Goal: Book appointment/travel/reservation

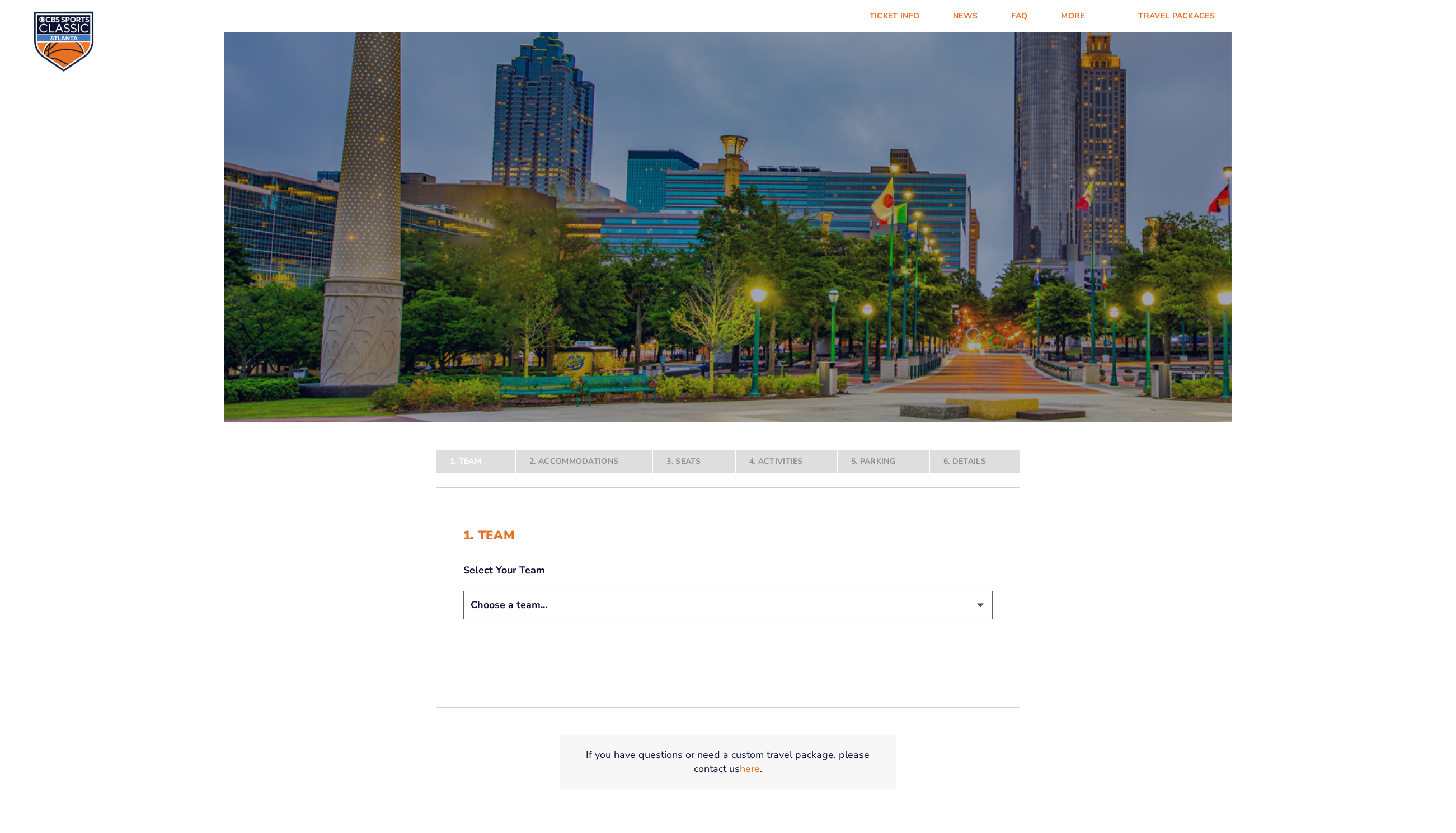
click at [632, 608] on select "Choose a team... [US_STATE] Wildcats [US_STATE] State Buckeyes [US_STATE] Tar H…" at bounding box center [728, 605] width 529 height 29
select select "12956"
click at [463, 619] on select "Choose a team... [US_STATE] Wildcats [US_STATE] State Buckeyes [US_STATE] Tar H…" at bounding box center [728, 605] width 529 height 29
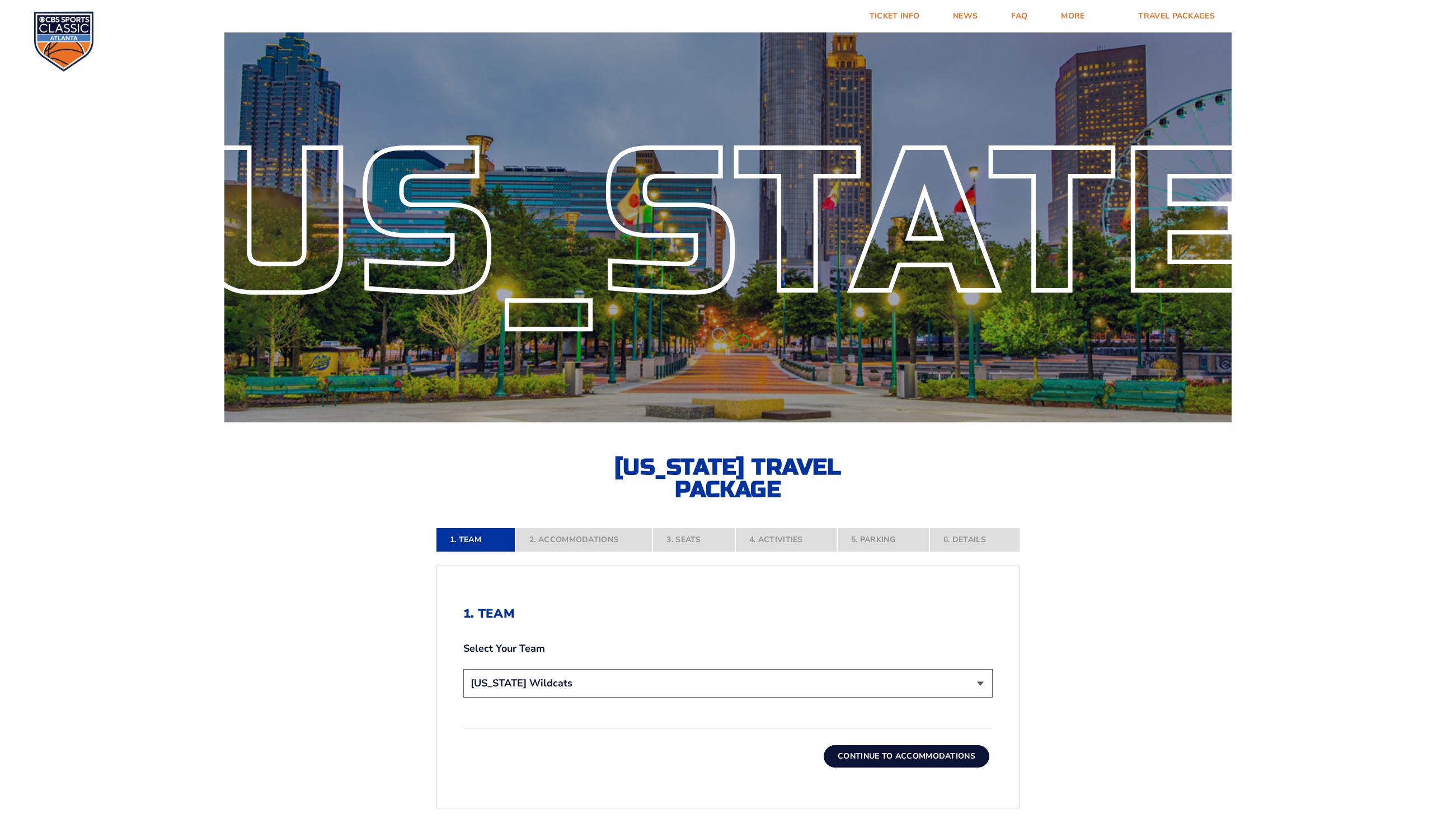
click at [886, 756] on button "Continue To Accommodations" at bounding box center [906, 756] width 166 height 22
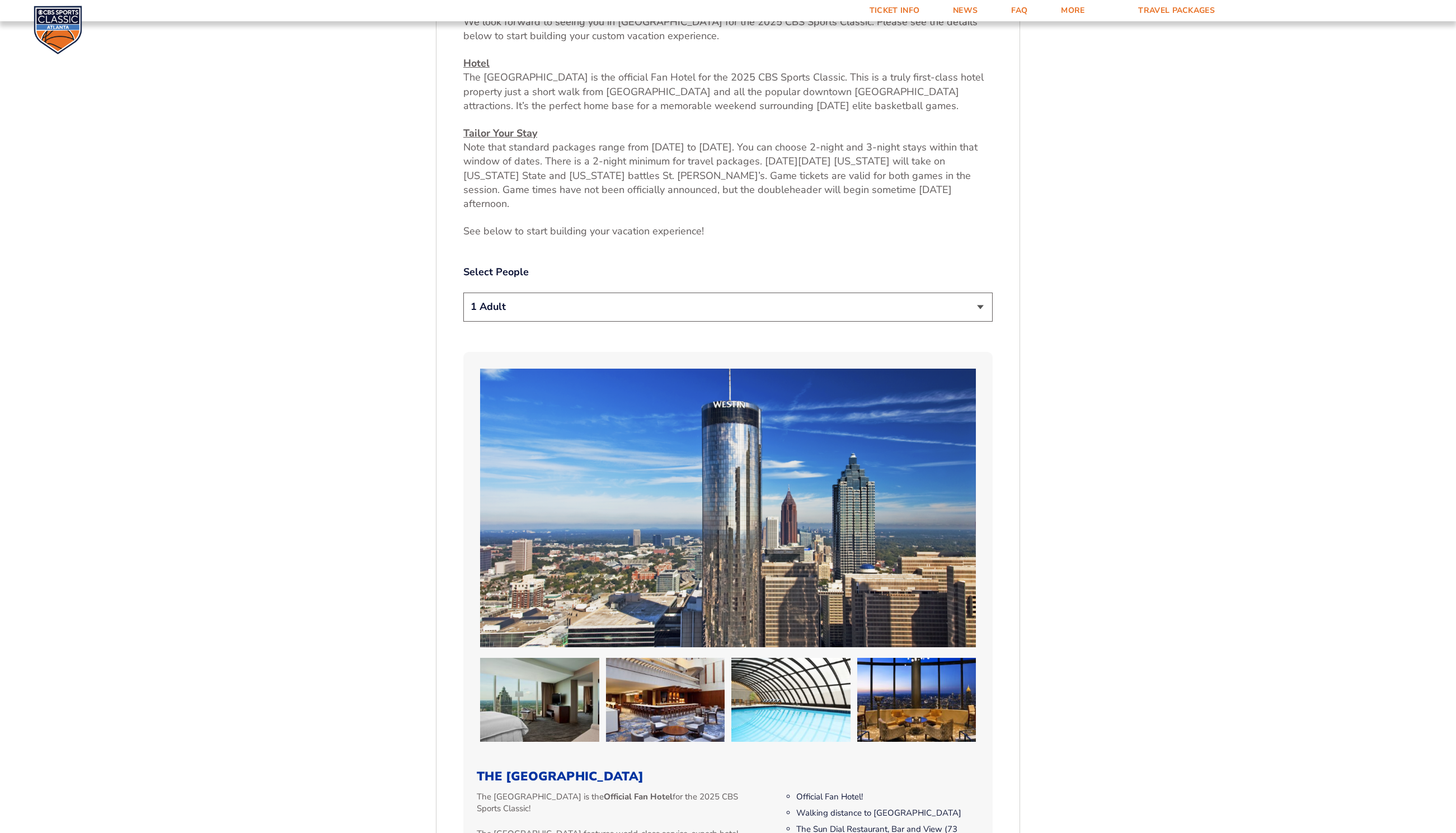
scroll to position [548, 0]
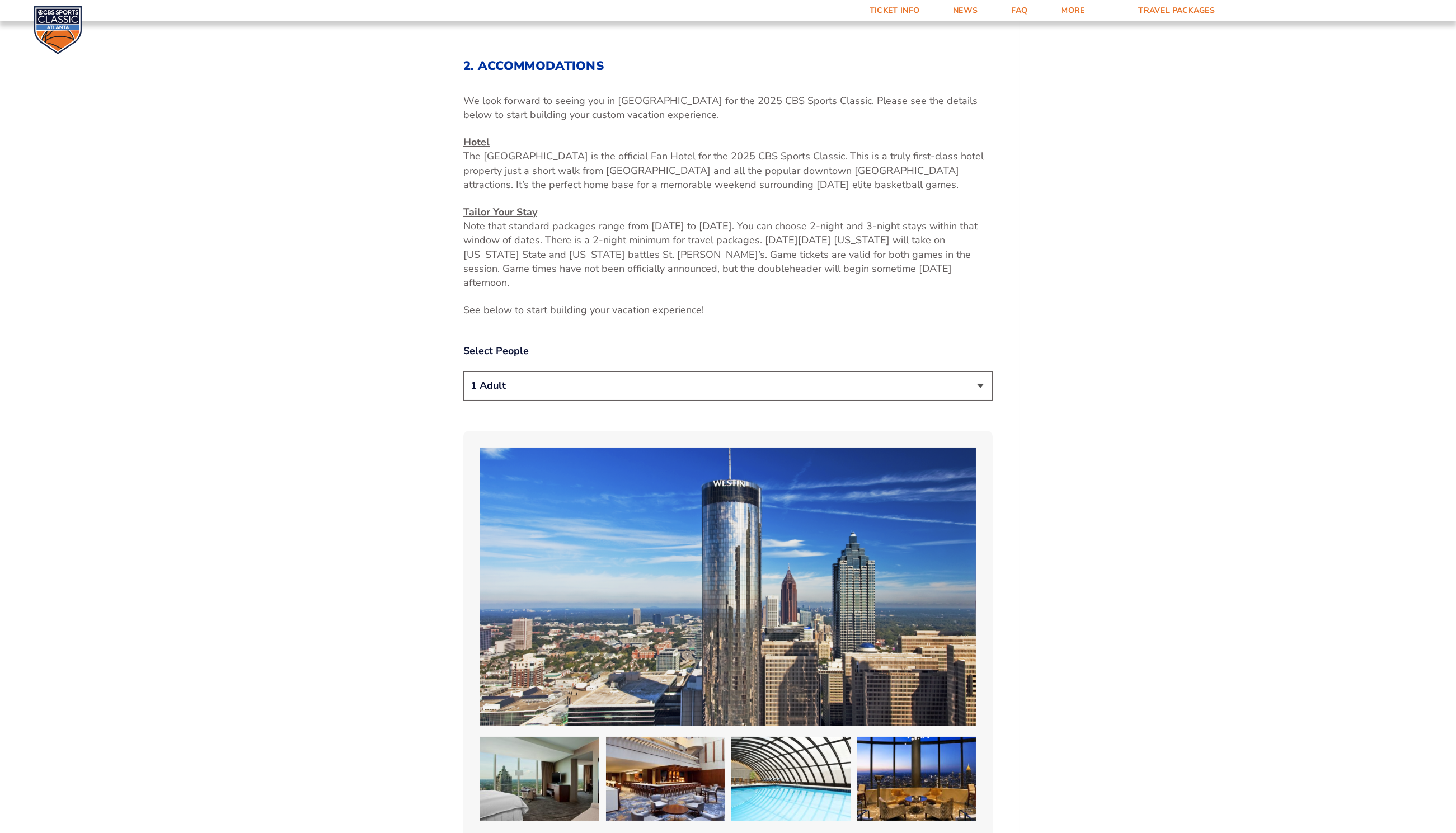
click at [539, 371] on select "1 Adult 2 Adults 3 Adults 4 Adults 2 Adults + 1 Child 2 Adults + 2 Children 2 A…" at bounding box center [728, 386] width 529 height 29
select select "2 Adults"
click at [463, 371] on select "1 Adult 2 Adults 3 Adults 4 Adults 2 Adults + 1 Child 2 Adults + 2 Children 2 A…" at bounding box center [728, 386] width 529 height 29
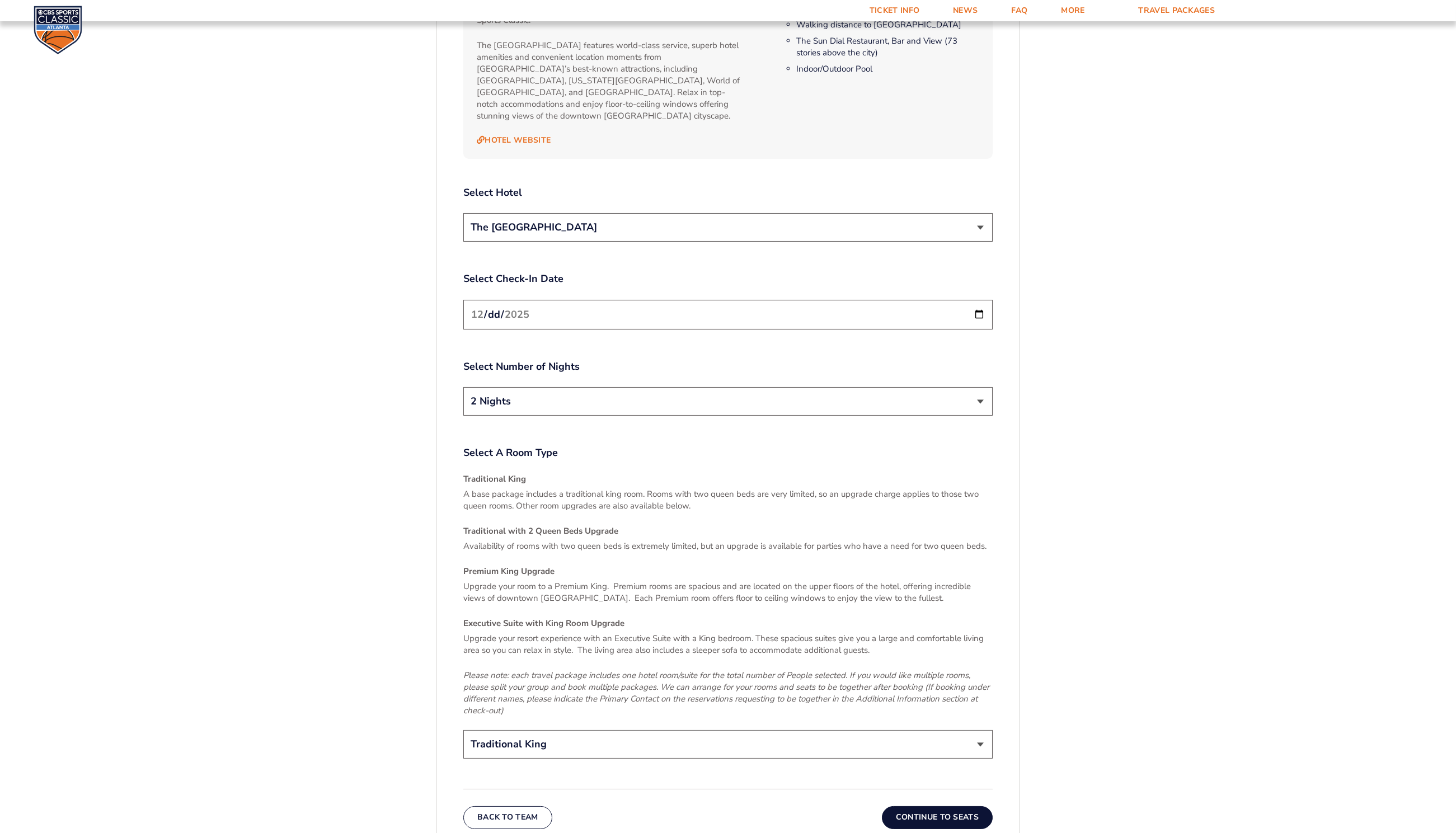
scroll to position [1389, 0]
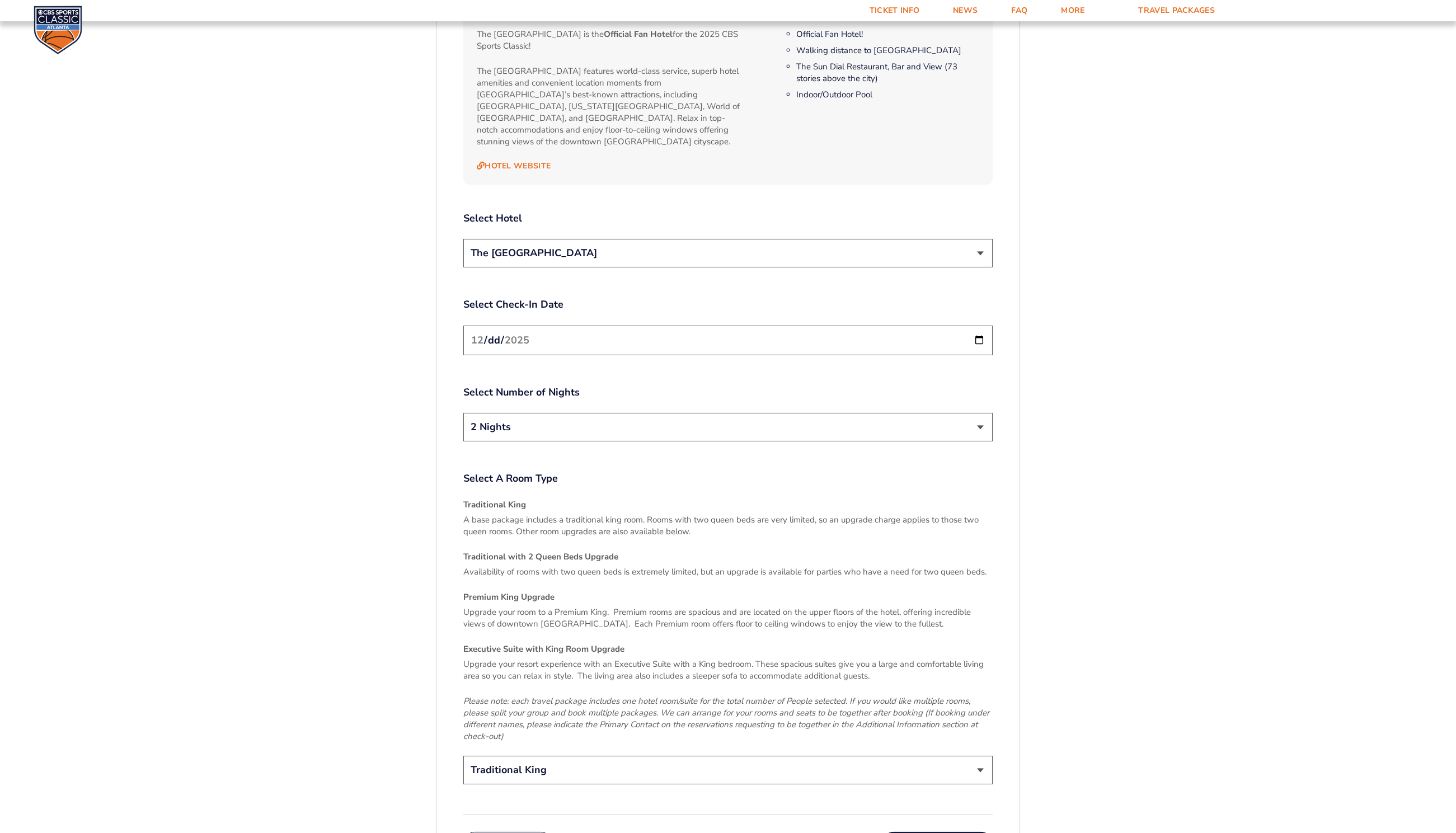
click at [545, 413] on select "2 Nights 3 Nights" at bounding box center [728, 427] width 529 height 29
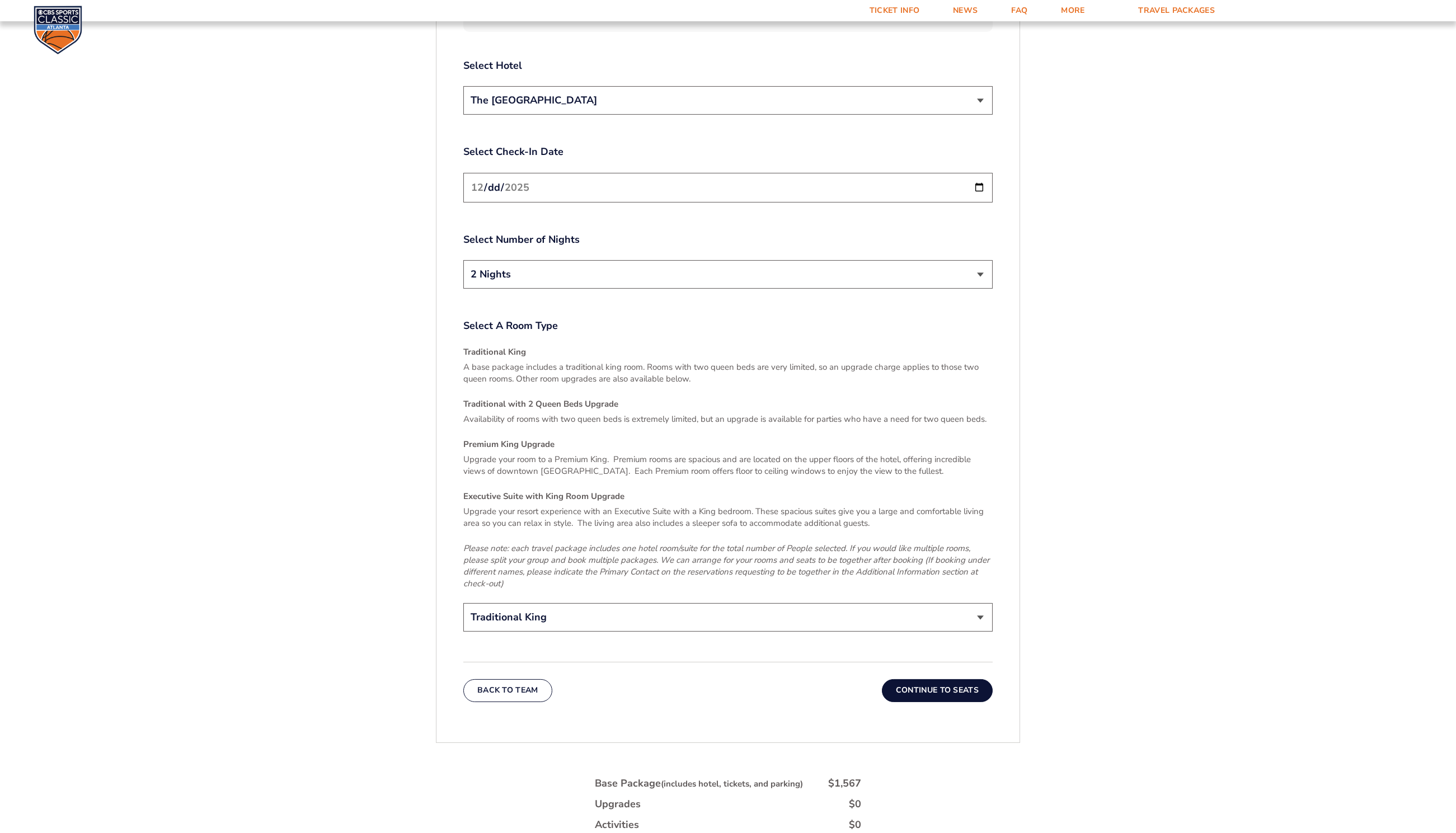
scroll to position [1619, 0]
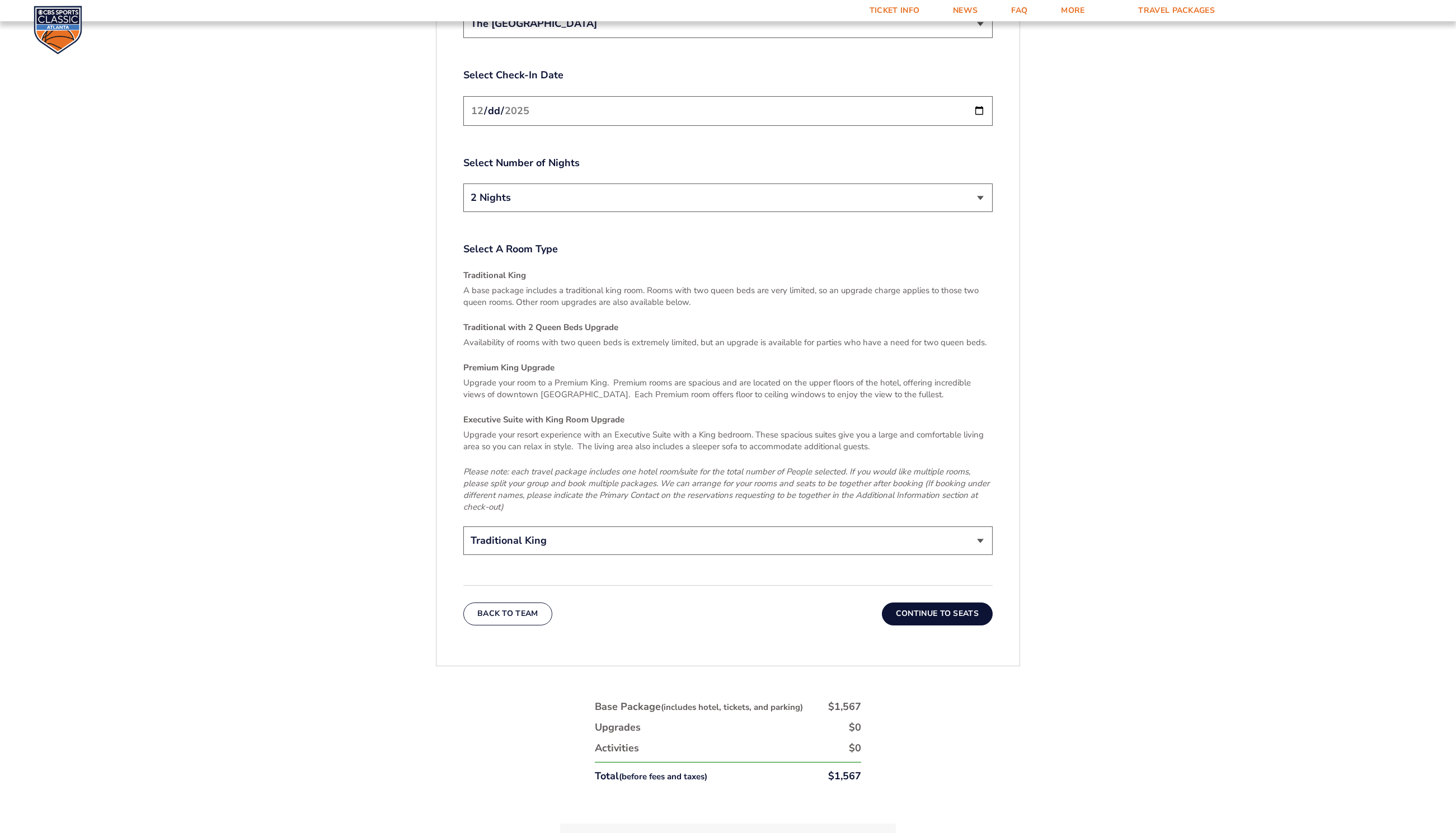
click at [926, 603] on button "Continue To Seats" at bounding box center [937, 614] width 111 height 22
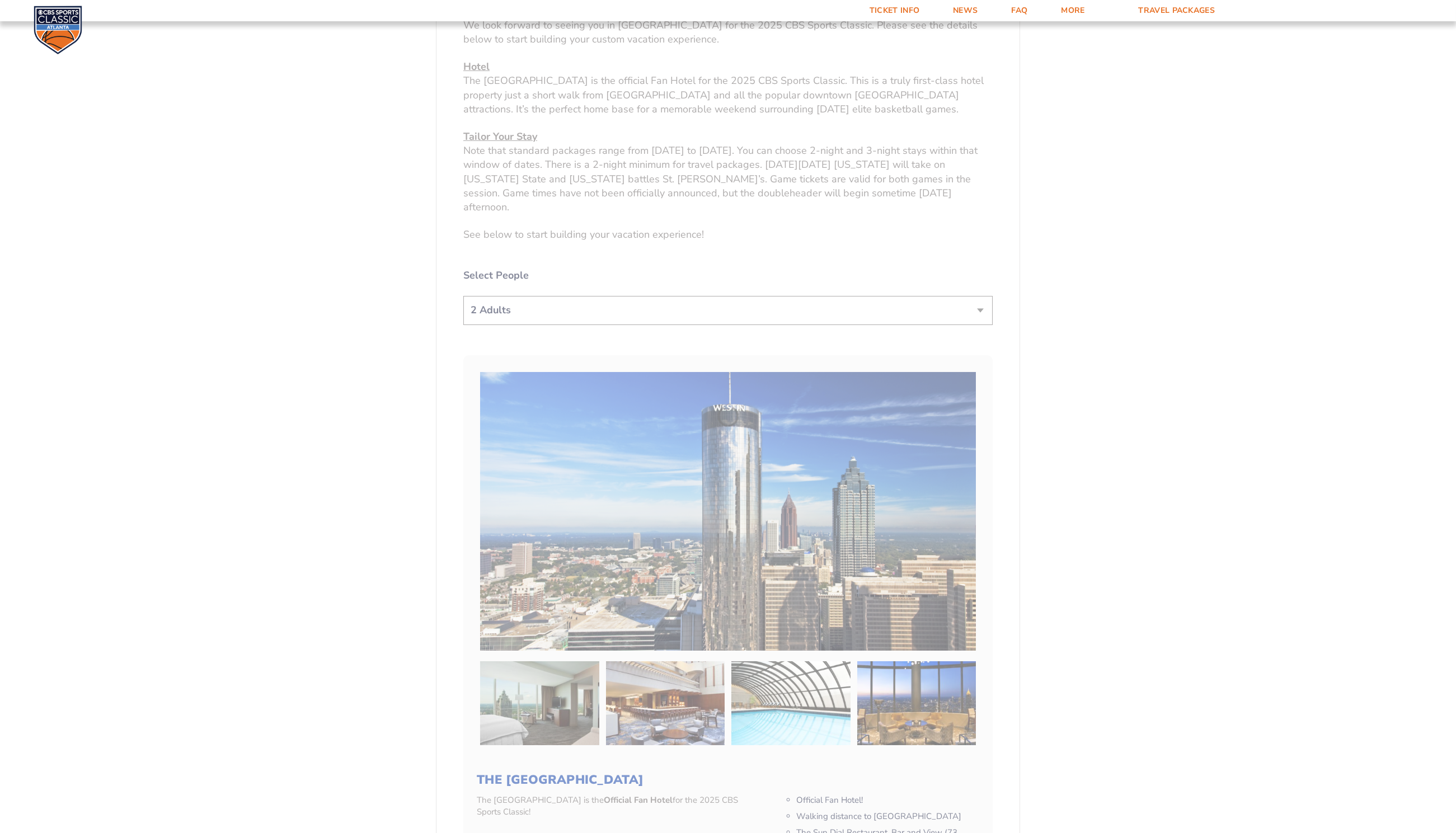
scroll to position [395, 0]
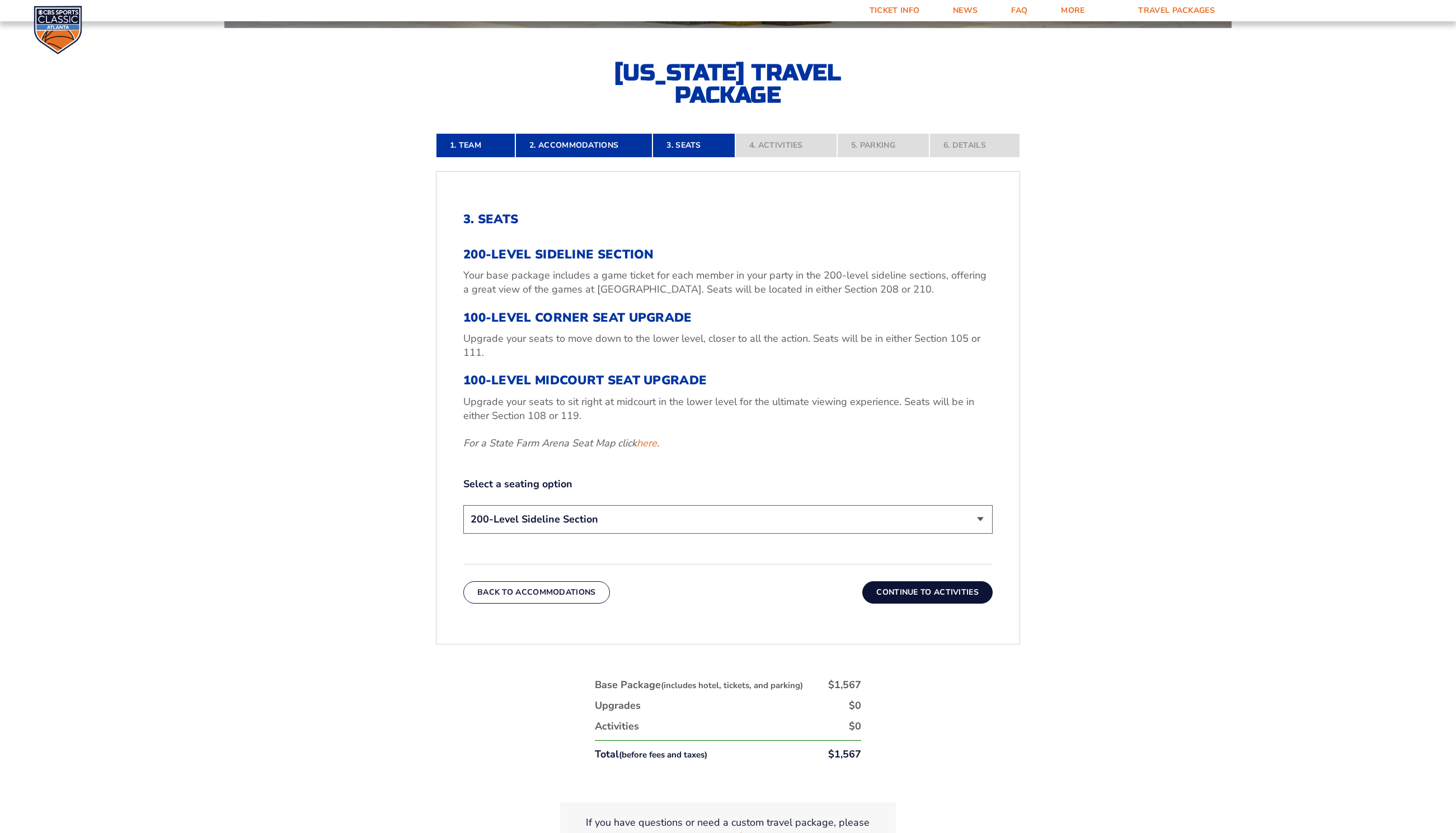
click at [566, 523] on select "200-Level Sideline Section 100-Level Corner Seat Upgrade (+$120 per person) 100…" at bounding box center [728, 519] width 529 height 29
select select "100-Level Midcourt Seat Upgrade"
click at [463, 505] on select "200-Level Sideline Section 100-Level Corner Seat Upgrade (+$120 per person) 100…" at bounding box center [728, 519] width 529 height 29
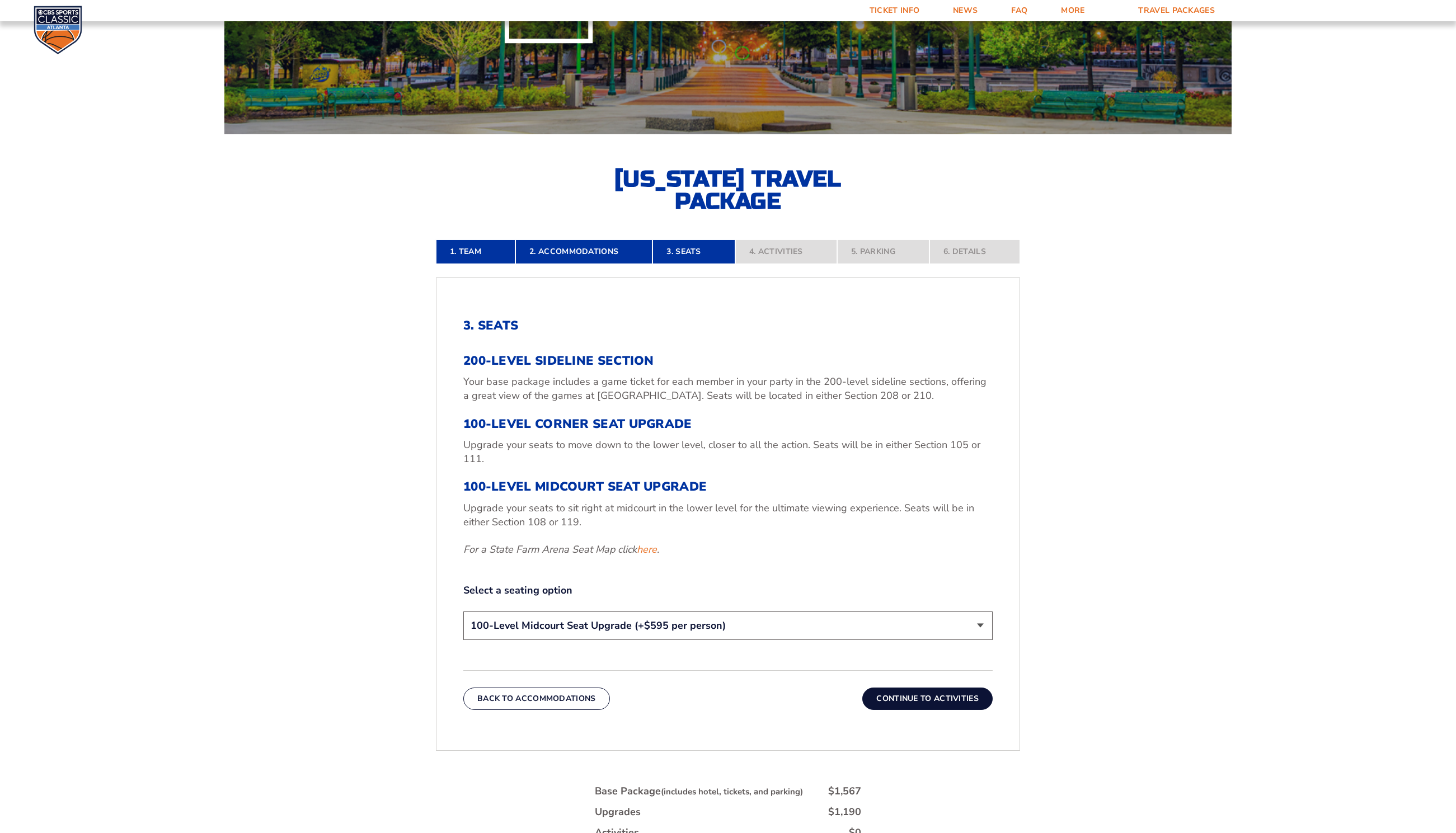
scroll to position [88, 0]
